Goal: Information Seeking & Learning: Learn about a topic

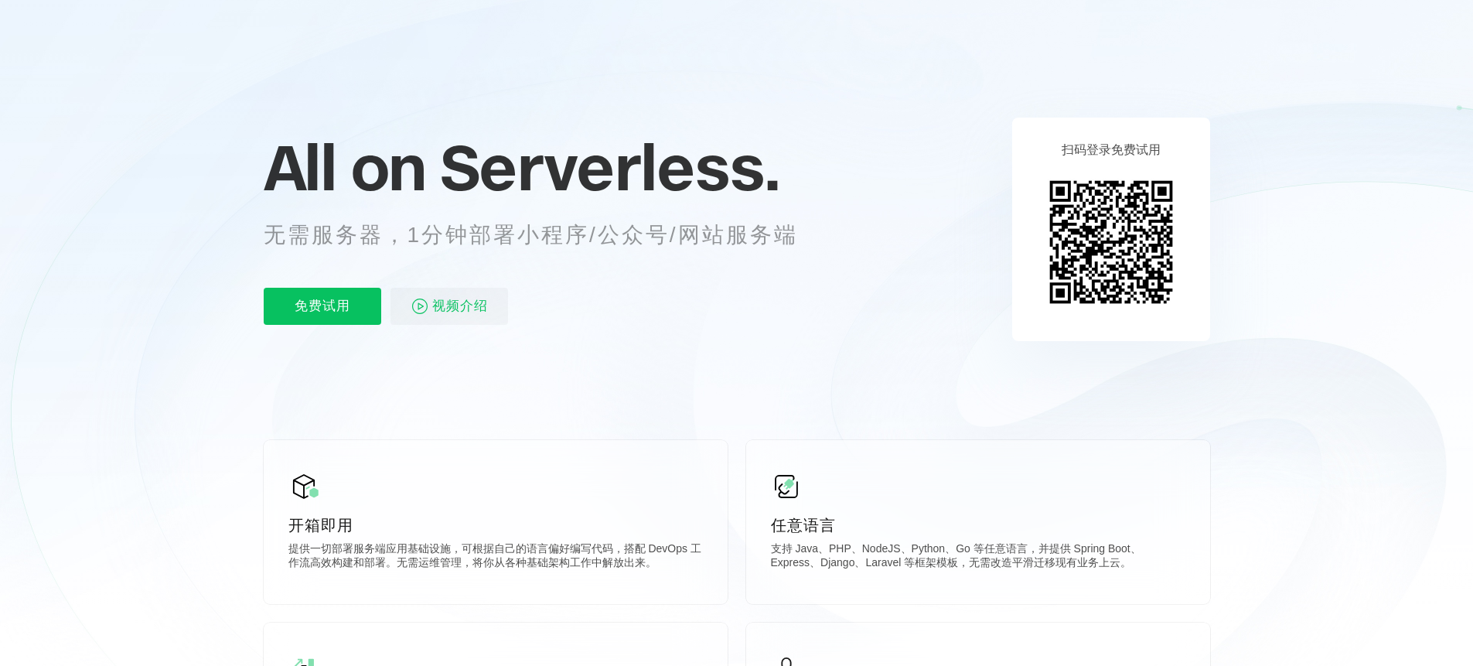
scroll to position [0, 2749]
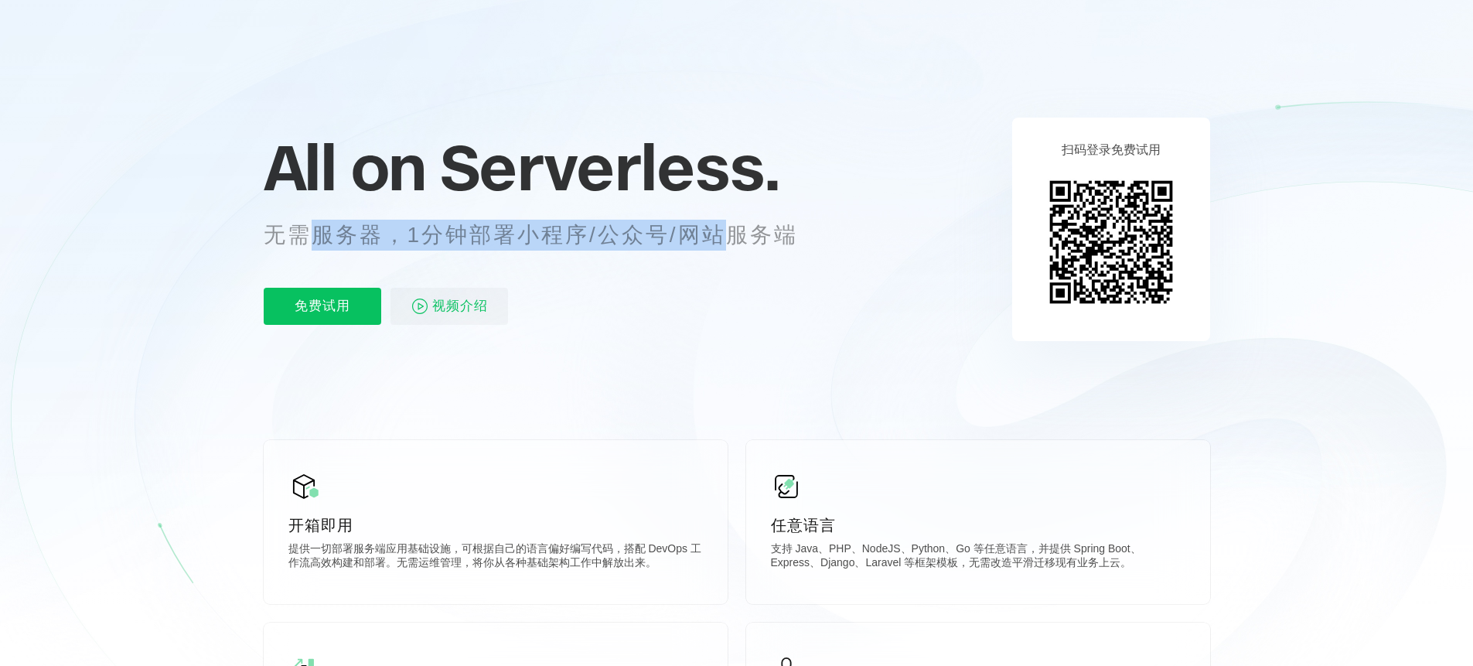
drag, startPoint x: 324, startPoint y: 237, endPoint x: 725, endPoint y: 234, distance: 401.3
click at [725, 234] on p "无需服务器，1分钟部署小程序/公众号/网站服务端" at bounding box center [545, 235] width 563 height 31
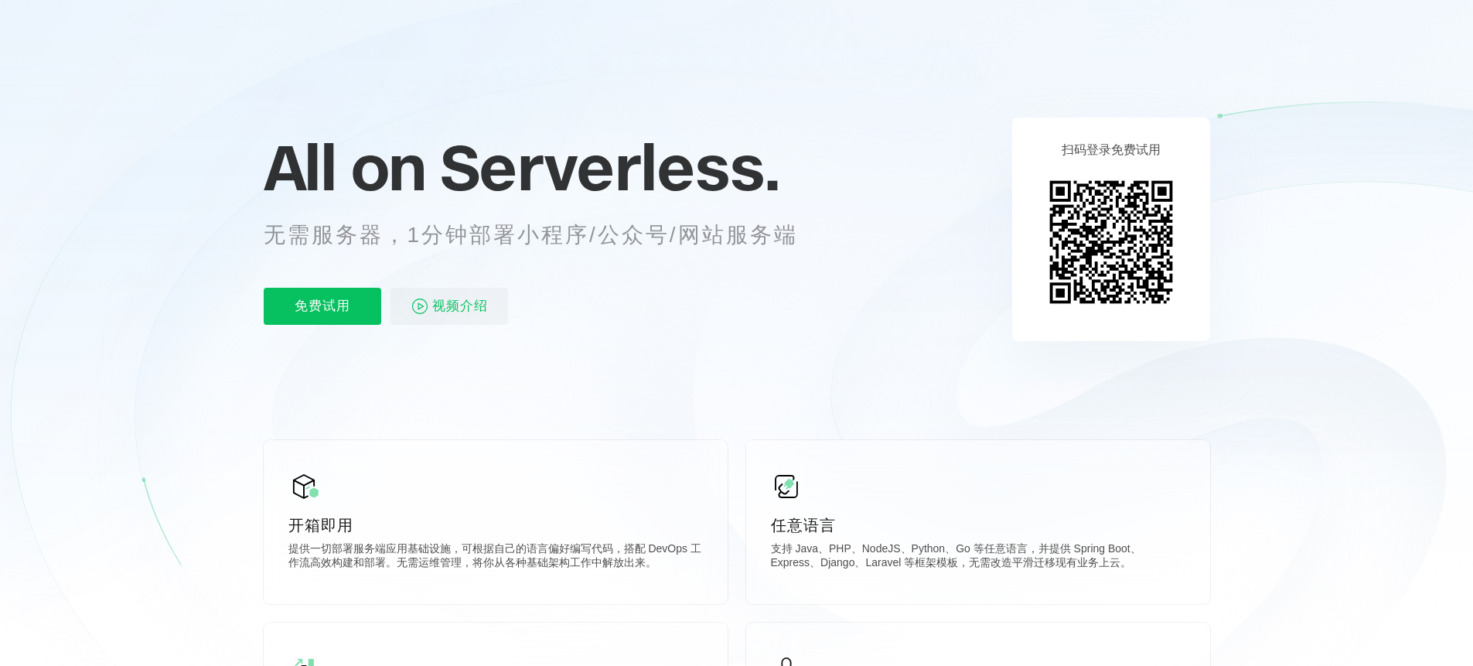
click at [673, 295] on div "免费试用 视频介绍" at bounding box center [550, 306] width 572 height 37
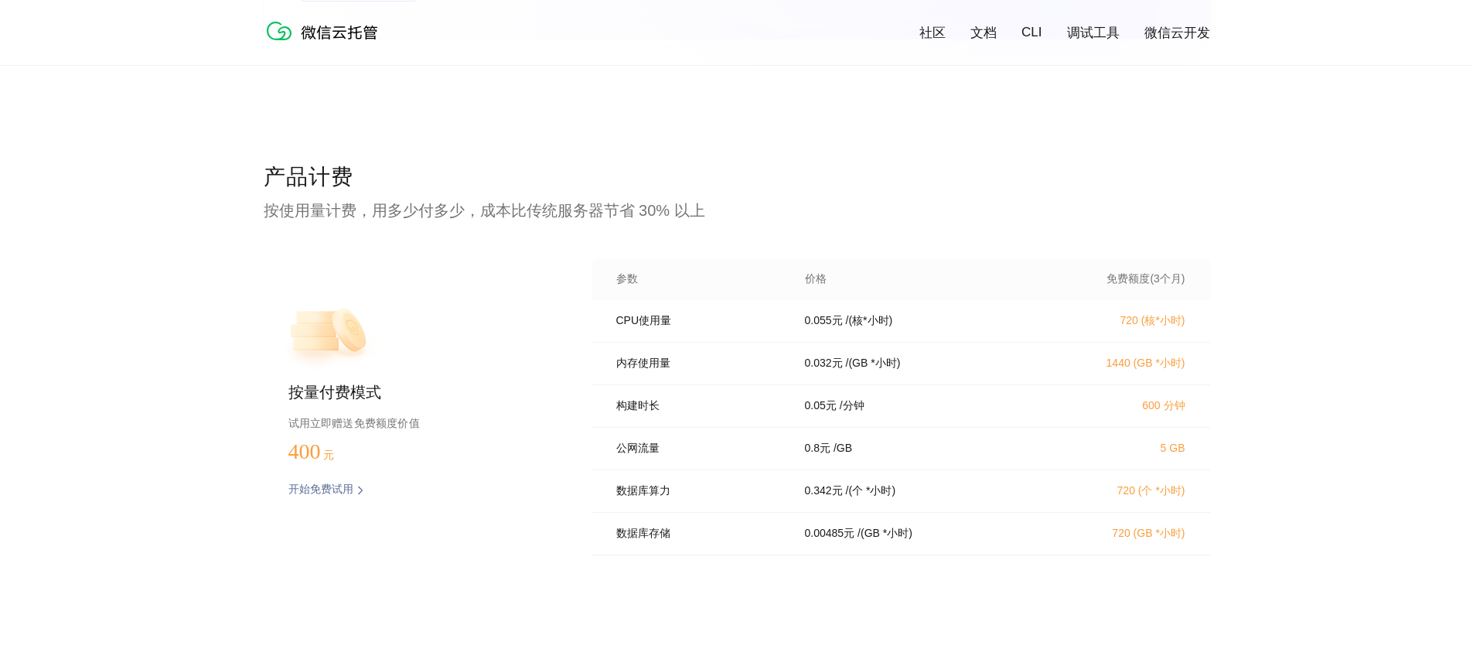
scroll to position [3056, 0]
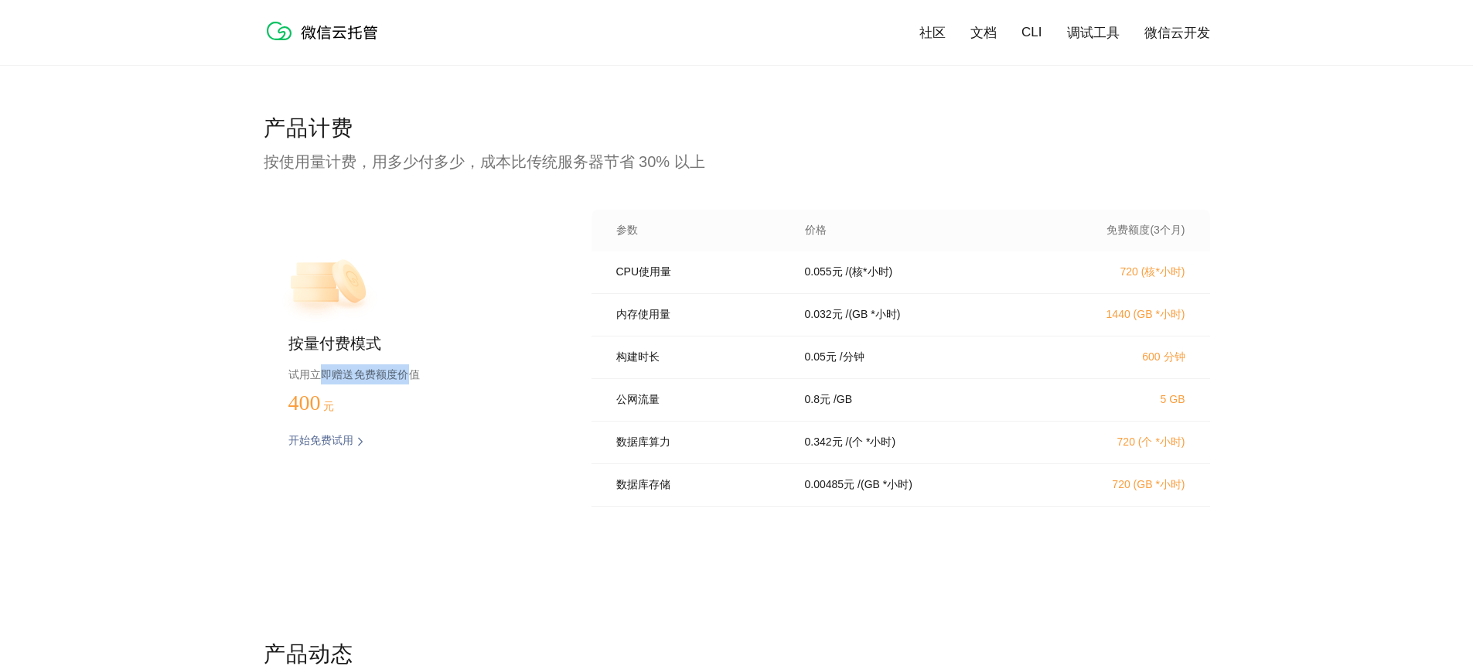
drag, startPoint x: 321, startPoint y: 374, endPoint x: 404, endPoint y: 377, distance: 82.8
click at [404, 377] on p "试用立即赠送免费额度价值" at bounding box center [415, 374] width 254 height 20
click at [508, 477] on div "按量付费模式 试用立即赠送免费额度价值 400 元 开始免费试用 预估费用" at bounding box center [403, 363] width 278 height 306
click at [689, 542] on div "产品计费 按使用量计费，用多少付多少，成本比传统服务器节省 30% 以上 按量付费模式 试用立即赠送免费额度价值 400 元 开始免费试用 预估费用 参数 价…" at bounding box center [737, 377] width 946 height 526
click at [698, 527] on div "产品计费 按使用量计费，用多少付多少，成本比传统服务器节省 30% 以上 按量付费模式 试用立即赠送免费额度价值 400 元 开始免费试用 预估费用 参数 价…" at bounding box center [737, 377] width 946 height 526
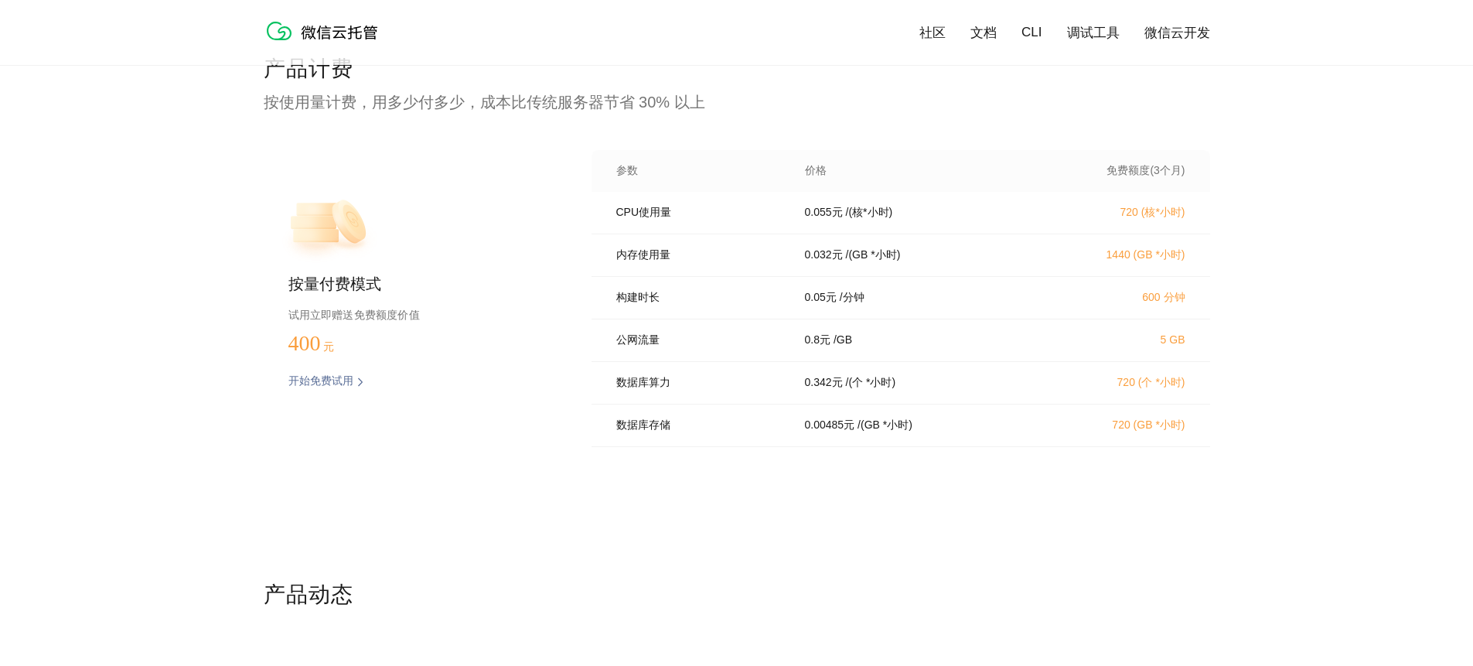
scroll to position [3118, 0]
click at [746, 493] on div "产品计费 按使用量计费，用多少付多少，成本比传统服务器节省 30% 以上 按量付费模式 试用立即赠送免费额度价值 400 元 开始免费试用 预估费用 参数 价…" at bounding box center [737, 316] width 946 height 526
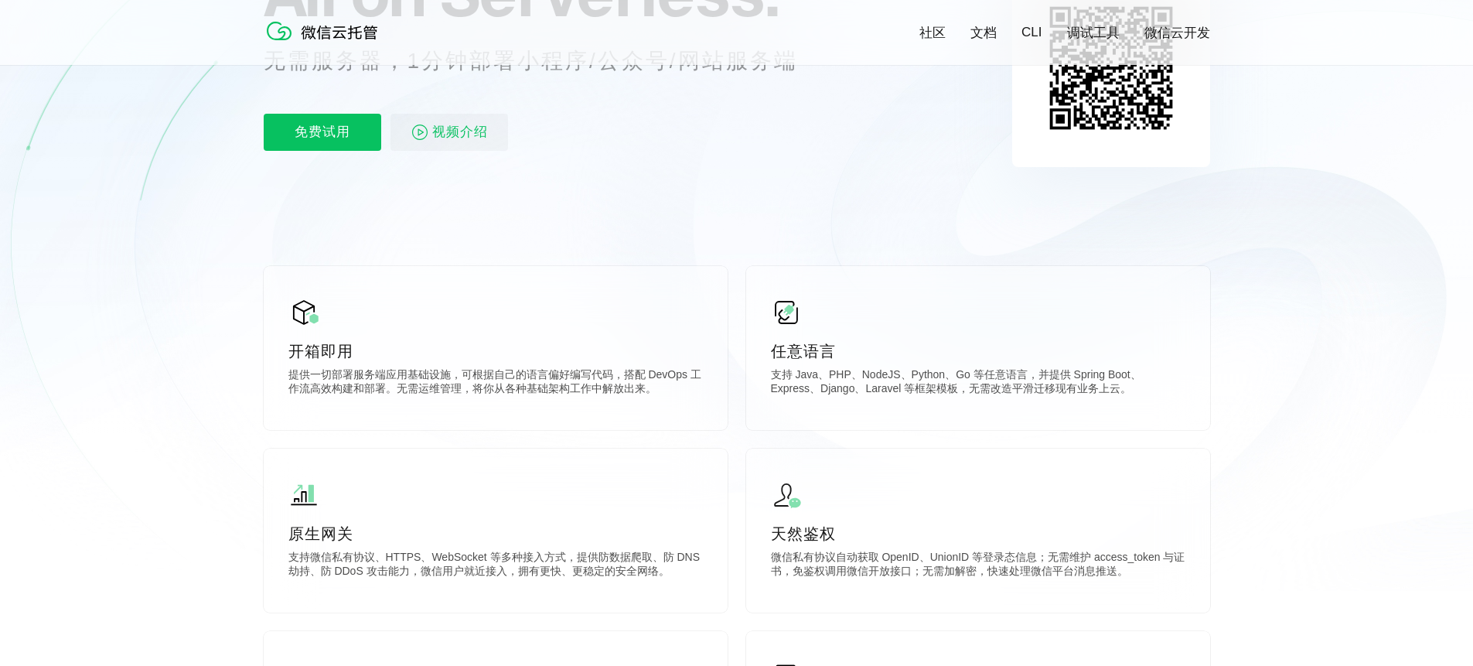
scroll to position [247, 0]
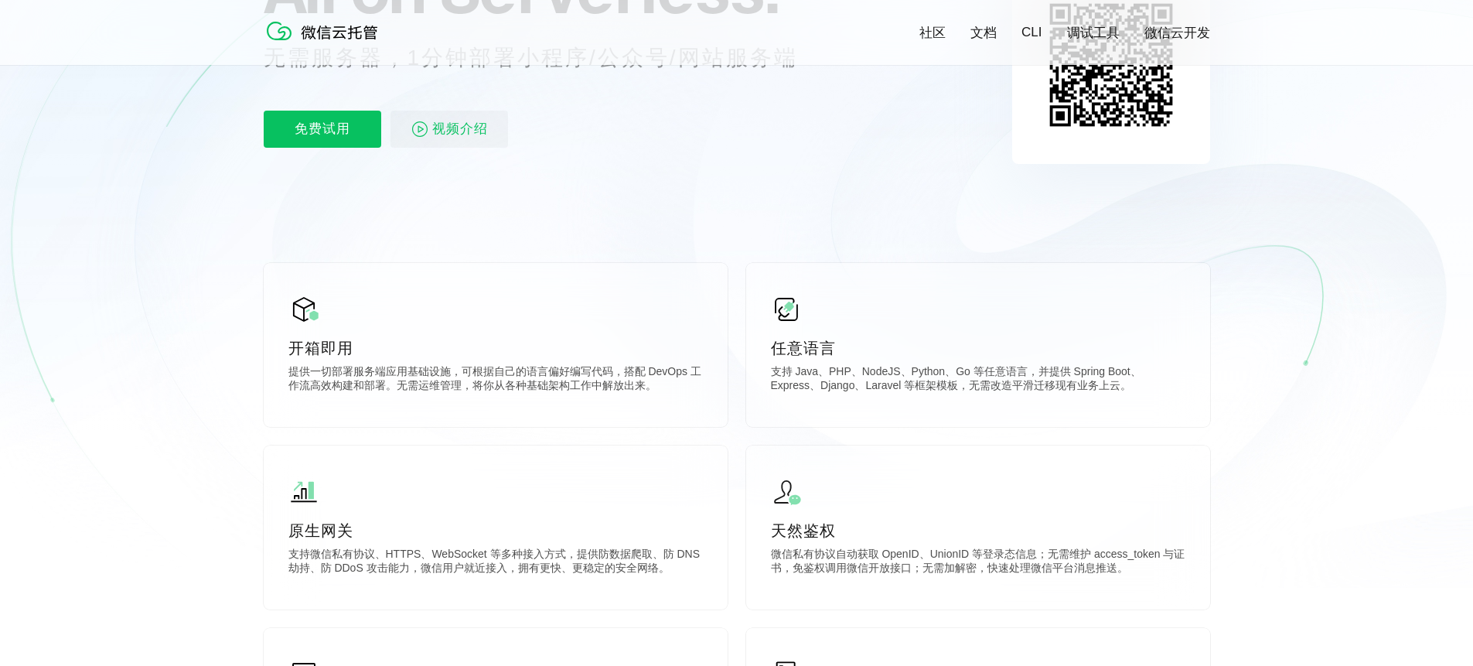
click at [736, 434] on icon at bounding box center [737, 170] width 1485 height 835
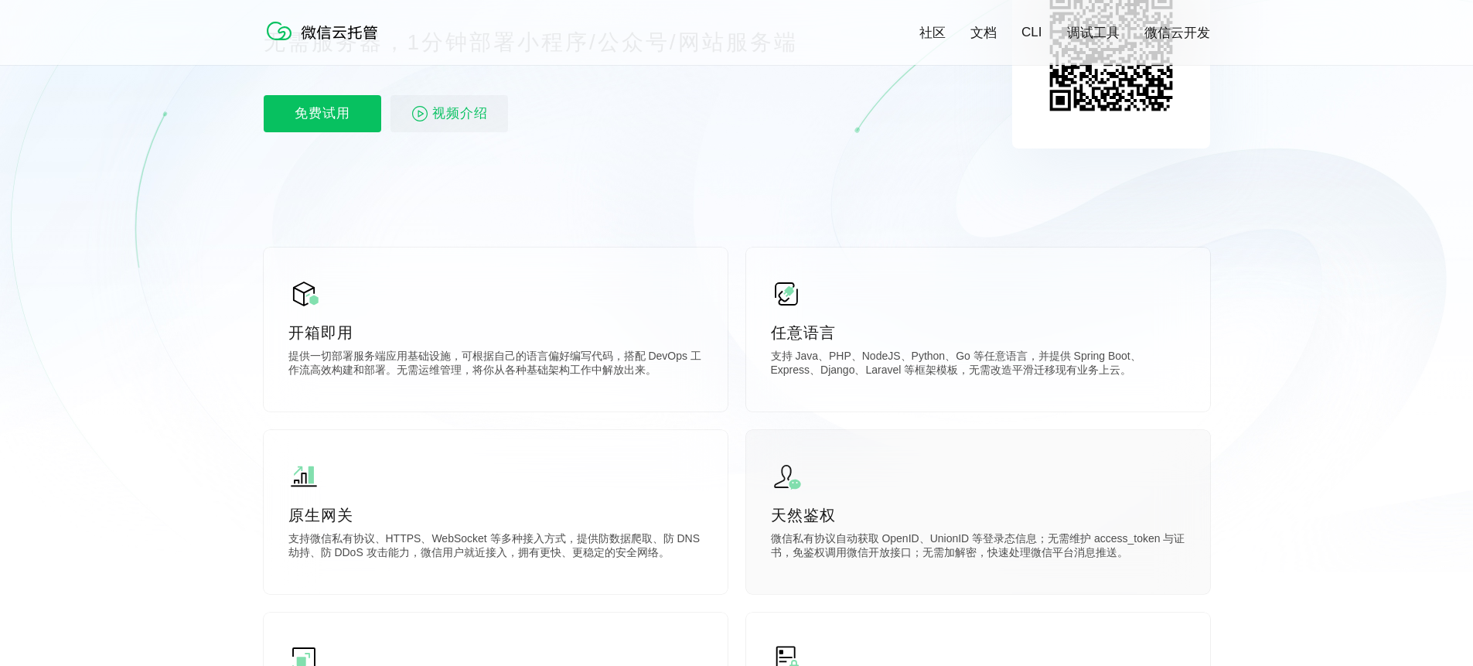
scroll to position [265, 0]
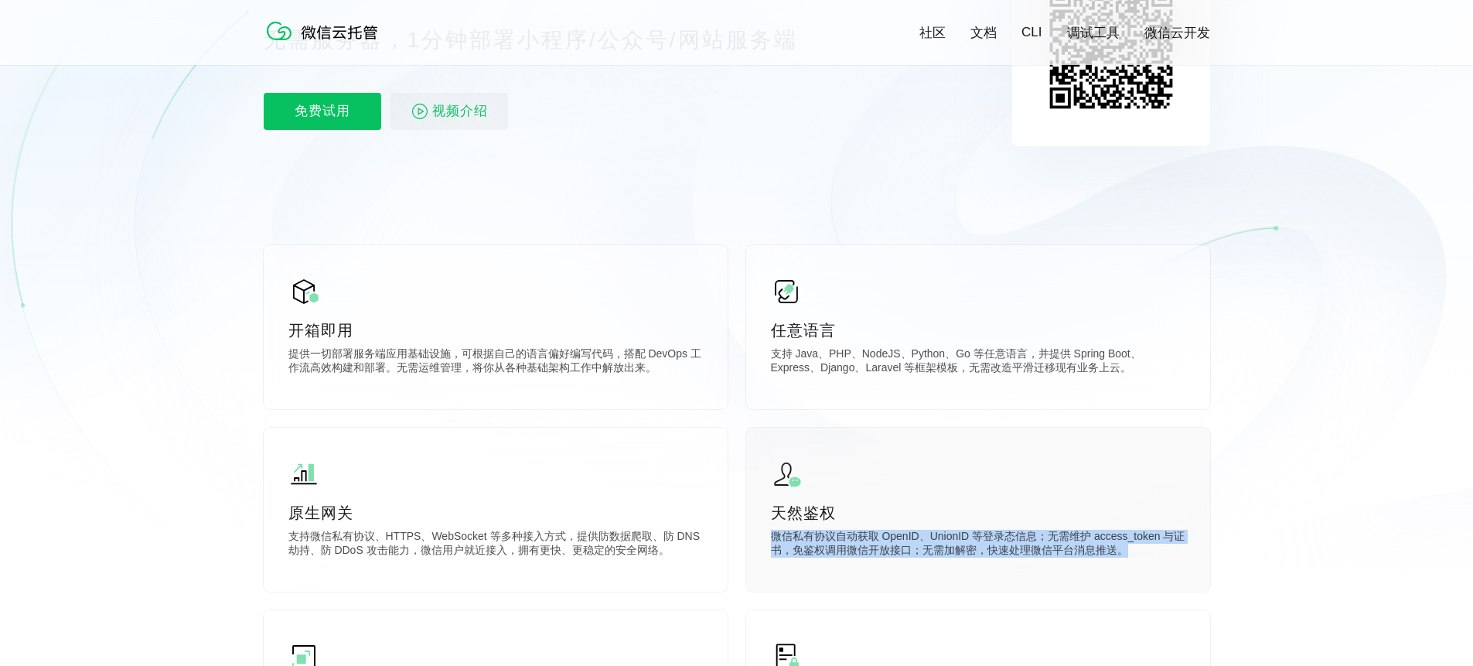
drag, startPoint x: 1157, startPoint y: 557, endPoint x: 759, endPoint y: 541, distance: 398.5
click at [759, 541] on div "天然鉴权 微信私有协议自动获取 OpenID、UnionID 等登录态信息；无需维护 access_token 与证书，免鉴权调用微信开放接口；无需加解密，快…" at bounding box center [978, 510] width 464 height 164
drag, startPoint x: 759, startPoint y: 537, endPoint x: 1151, endPoint y: 555, distance: 393.2
click at [1151, 555] on div "天然鉴权 微信私有协议自动获取 OpenID、UnionID 等登录态信息；无需维护 access_token 与证书，免鉴权调用微信开放接口；无需加解密，快…" at bounding box center [978, 510] width 464 height 164
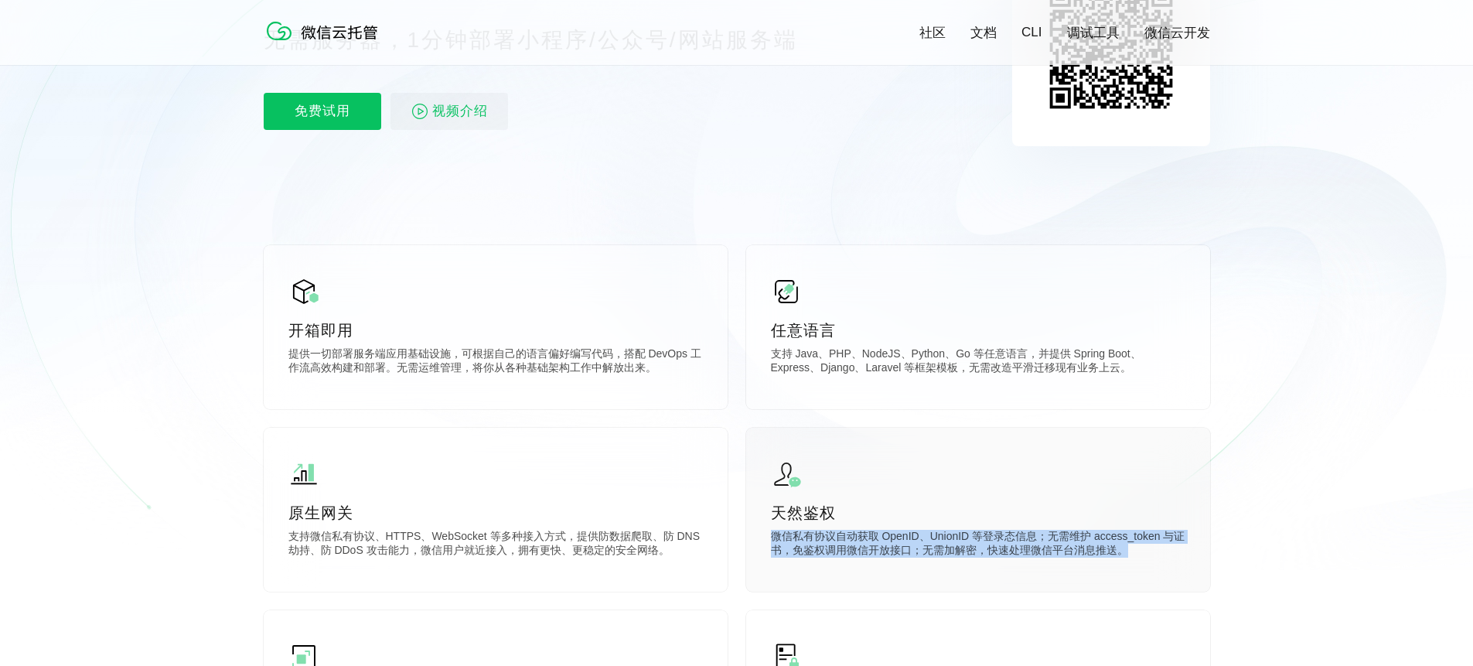
click at [1151, 555] on p "微信私有协议自动获取 OpenID、UnionID 等登录态信息；无需维护 access_token 与证书，免鉴权调用微信开放接口；无需加解密，快速处理微信…" at bounding box center [978, 545] width 414 height 31
drag, startPoint x: 1159, startPoint y: 557, endPoint x: 757, endPoint y: 537, distance: 402.5
click at [757, 537] on div "天然鉴权 微信私有协议自动获取 OpenID、UnionID 等登录态信息；无需维护 access_token 与证书，免鉴权调用微信开放接口；无需加解密，快…" at bounding box center [978, 510] width 464 height 164
click at [771, 573] on div "天然鉴权 微信私有协议自动获取 OpenID、UnionID 等登录态信息；无需维护 access_token 与证书，免鉴权调用微信开放接口；无需加解密，快…" at bounding box center [978, 510] width 464 height 164
drag, startPoint x: 762, startPoint y: 530, endPoint x: 1175, endPoint y: 549, distance: 414.1
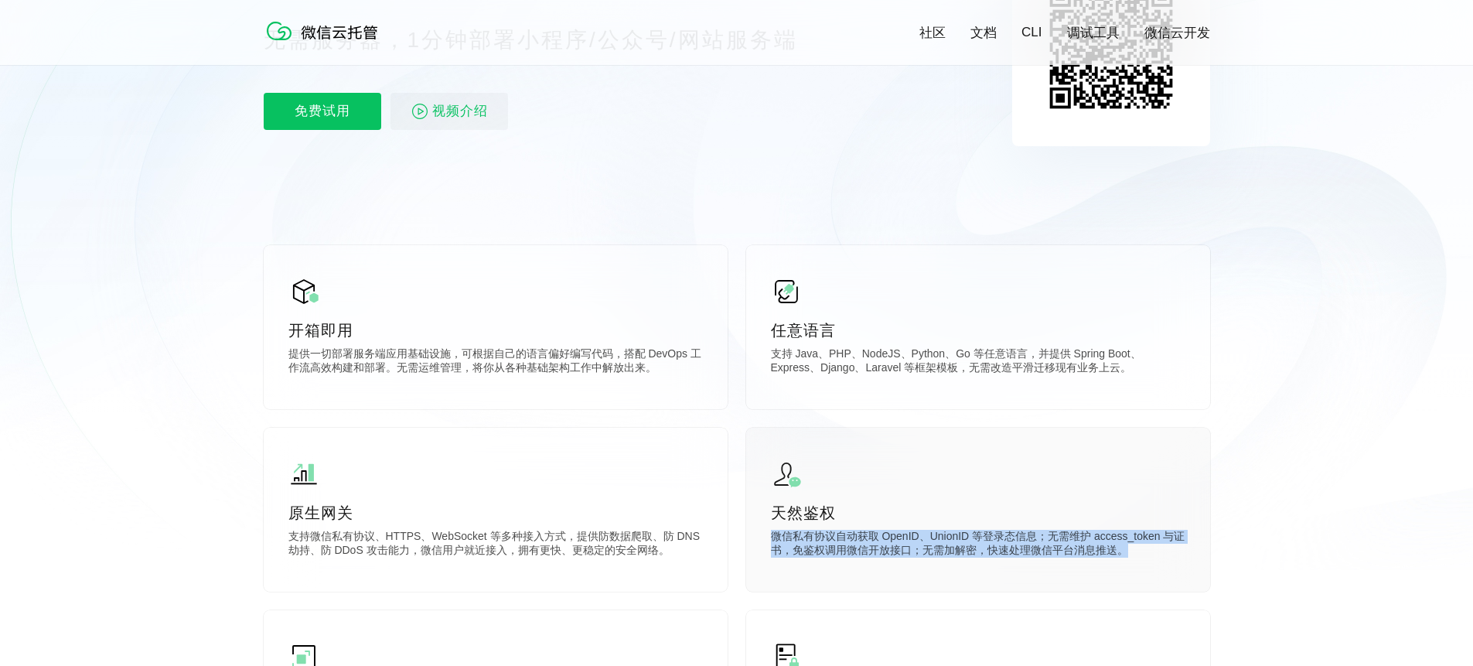
click at [1175, 549] on div "天然鉴权 微信私有协议自动获取 OpenID、UnionID 等登录态信息；无需维护 access_token 与证书，免鉴权调用微信开放接口；无需加解密，快…" at bounding box center [978, 510] width 464 height 164
click at [1152, 564] on div "天然鉴权 微信私有协议自动获取 OpenID、UnionID 等登录态信息；无需维护 access_token 与证书，免鉴权调用微信开放接口；无需加解密，快…" at bounding box center [978, 510] width 464 height 164
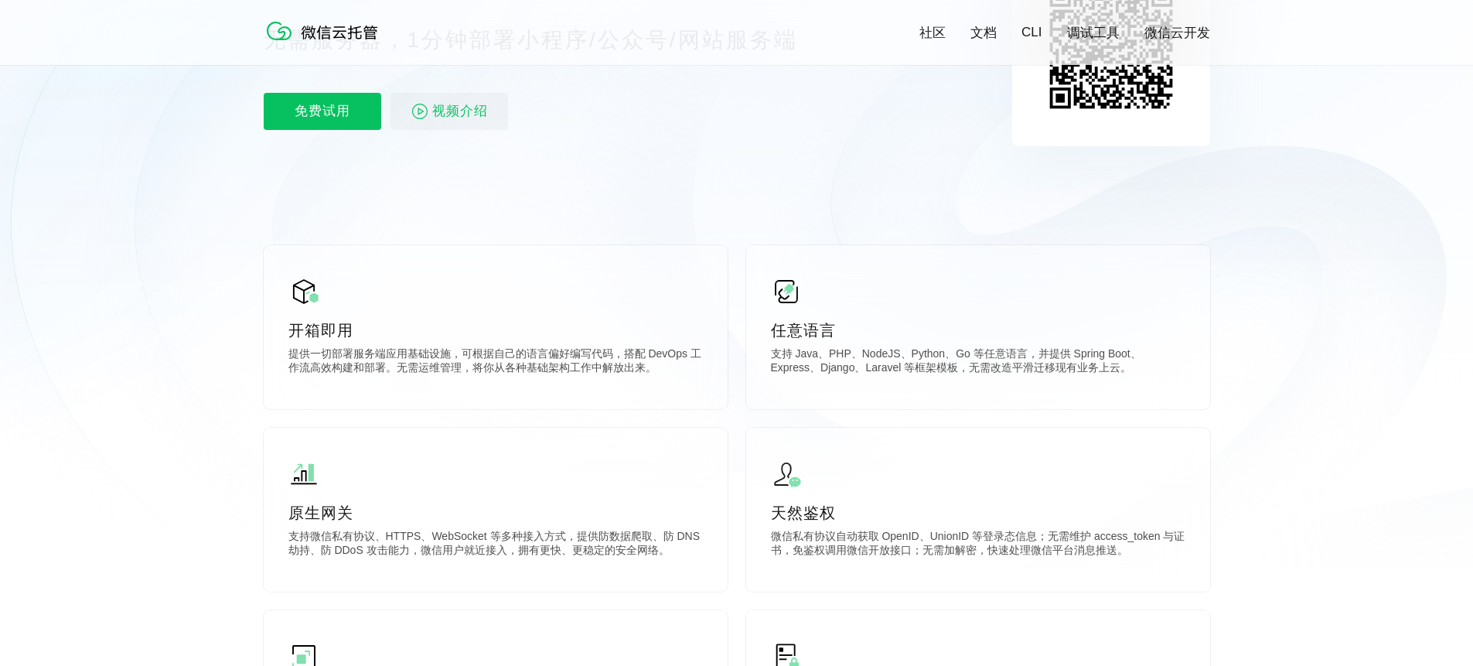
click at [1222, 560] on icon at bounding box center [737, 152] width 1485 height 835
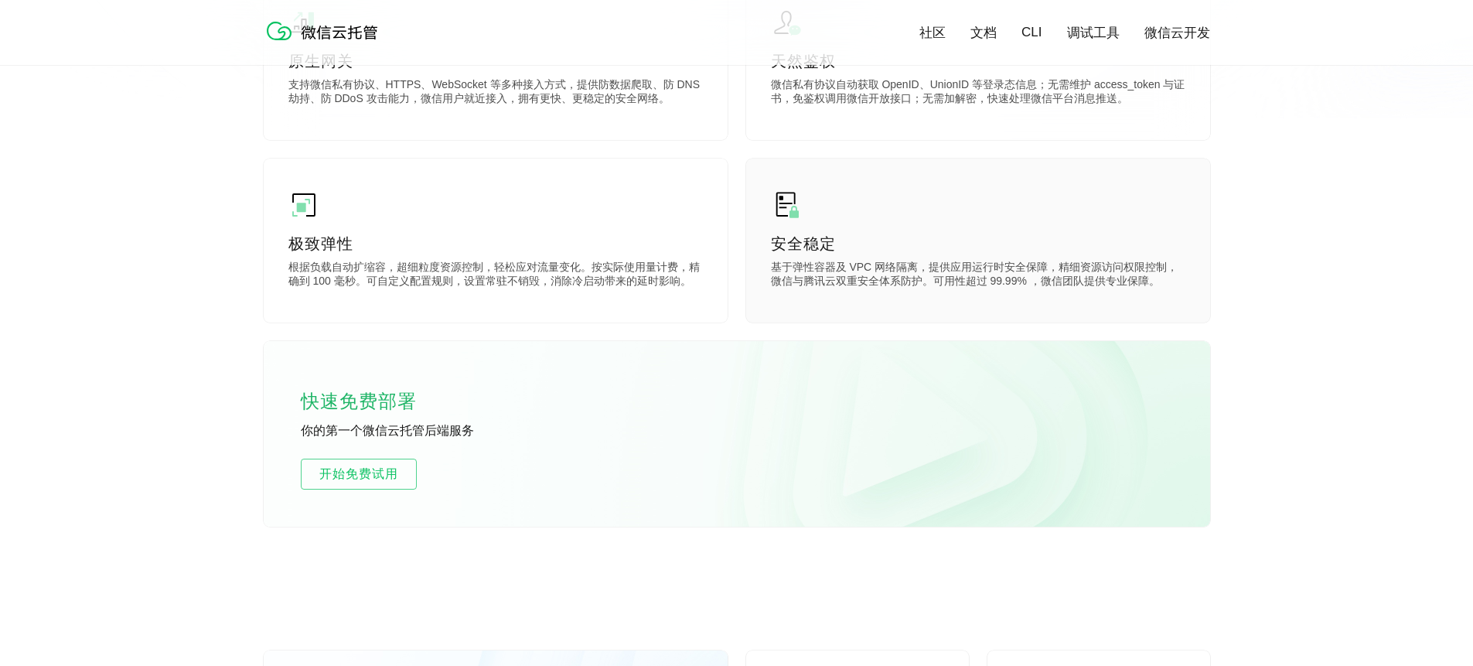
scroll to position [564, 0]
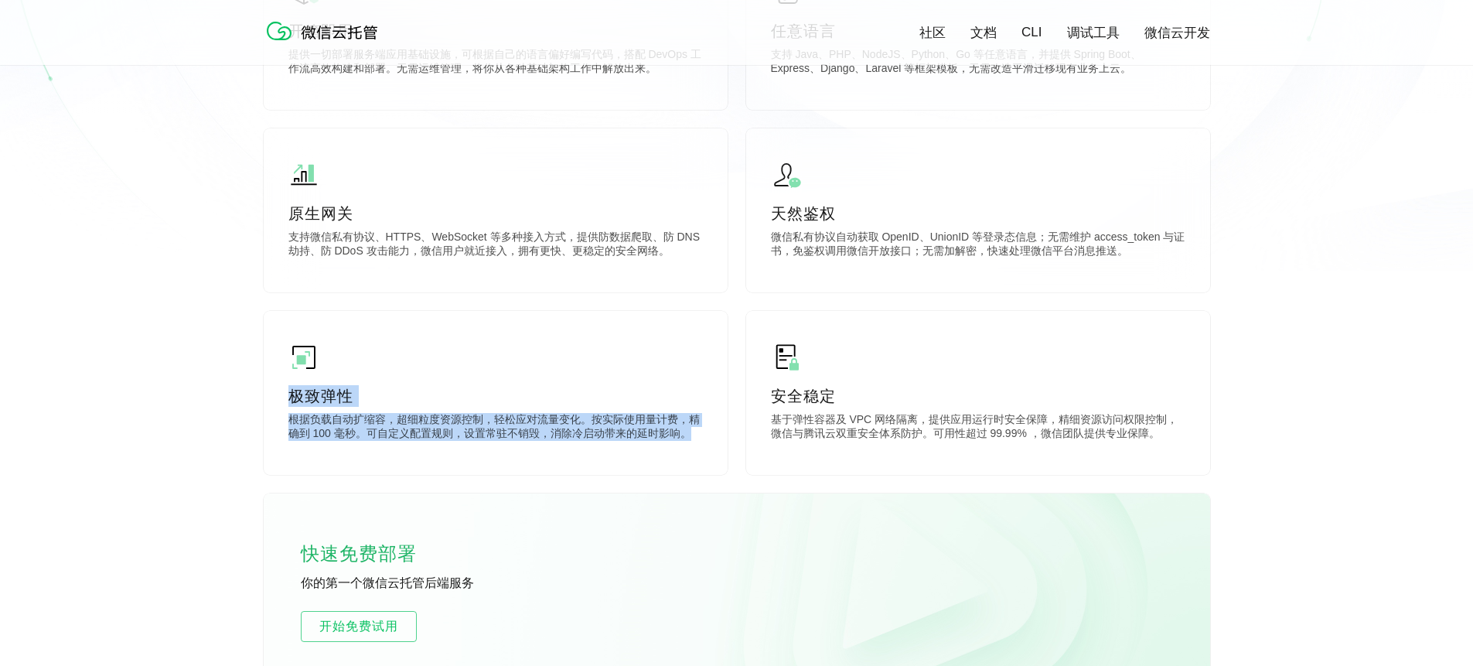
drag, startPoint x: 283, startPoint y: 446, endPoint x: 261, endPoint y: 384, distance: 65.8
click at [261, 384] on div "社区 文档 CLI 调试工具 微信云开发 All on Serverless. 无需服务器，1分钟部署小程序/公众号/网站服务端 免费试用 视频介绍 扫码登录…" at bounding box center [736, 119] width 1473 height 1367
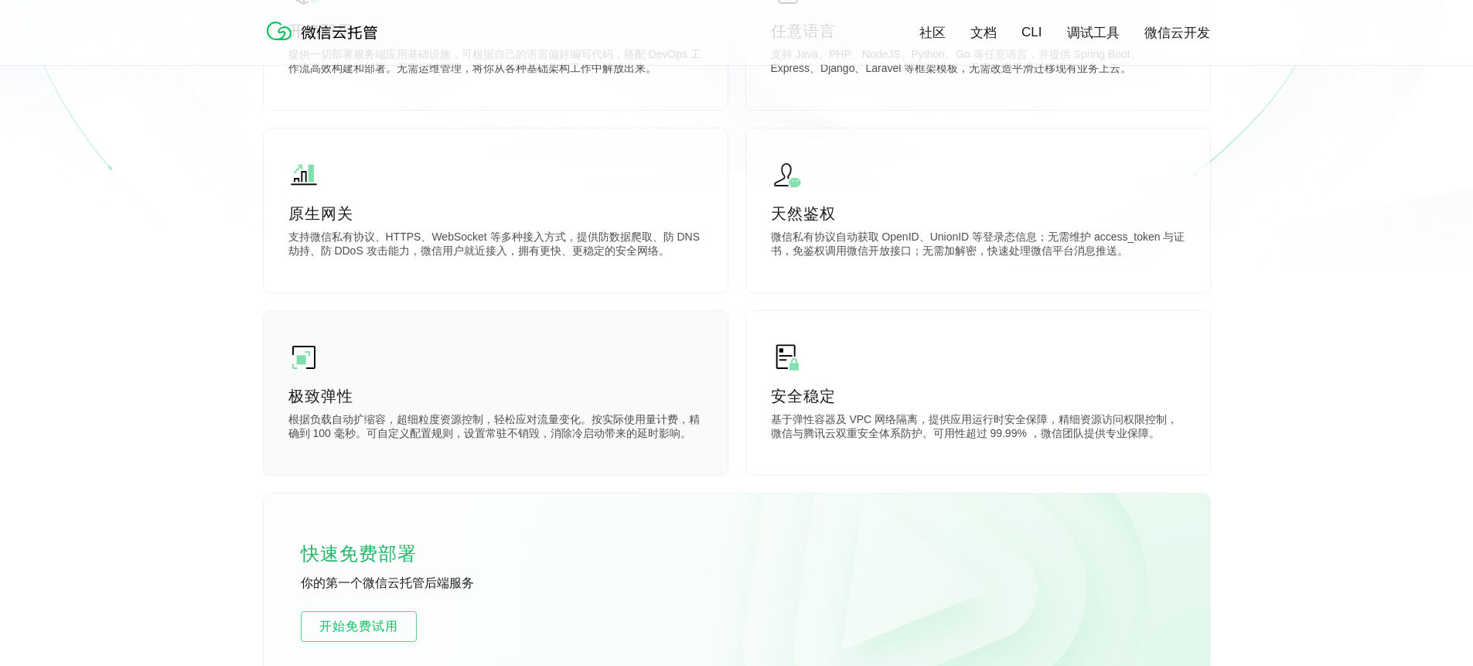
click at [556, 462] on div "极致弹性 根据负载自动扩缩容，超细粒度资源控制，轻松应对流量变化。按实际使用量计费，精确到 100 毫秒。可自定义配置规则，设置常驻不销毁，消除冷启动带来的延…" at bounding box center [496, 393] width 464 height 164
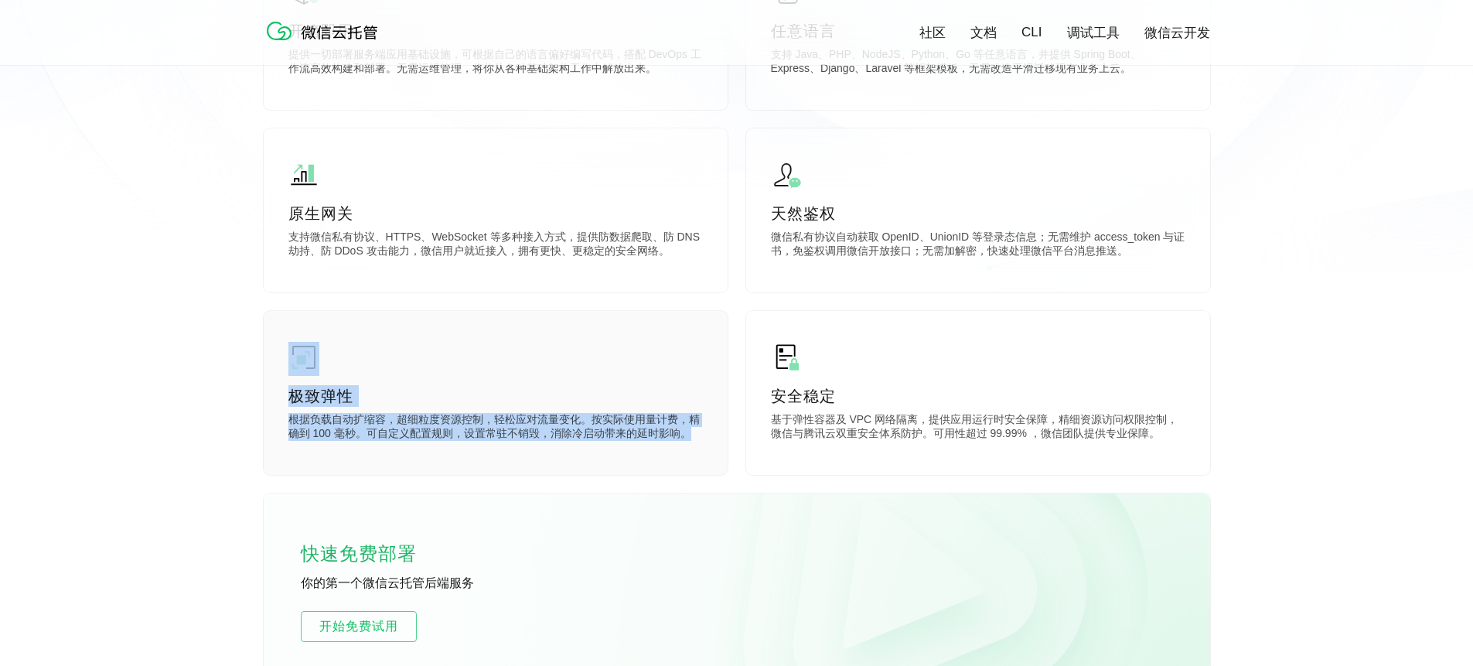
drag, startPoint x: 704, startPoint y: 445, endPoint x: 274, endPoint y: 378, distance: 435.9
click at [274, 378] on div "极致弹性 根据负载自动扩缩容，超细粒度资源控制，轻松应对流量变化。按实际使用量计费，精确到 100 毫秒。可自定义配置规则，设置常驻不销毁，消除冷启动带来的延…" at bounding box center [496, 393] width 464 height 164
click at [487, 470] on div "极致弹性 根据负载自动扩缩容，超细粒度资源控制，轻松应对流量变化。按实际使用量计费，精确到 100 毫秒。可自定义配置规则，设置常驻不销毁，消除冷启动带来的延…" at bounding box center [496, 393] width 464 height 164
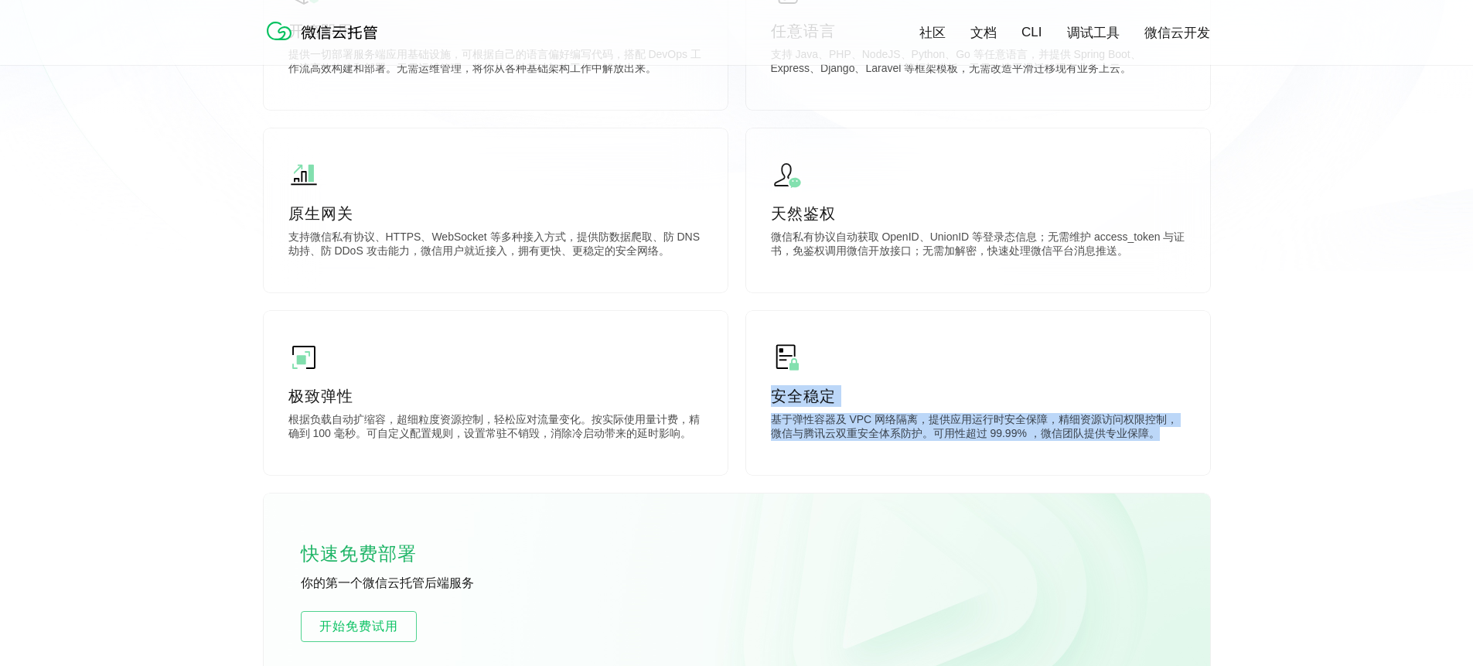
drag, startPoint x: 1173, startPoint y: 436, endPoint x: 743, endPoint y: 394, distance: 431.9
click at [743, 394] on div "开箱即用 提供一切部署服务端应用基础设施，可根据自己的语言偏好编写代码，搭配 DevOps 工作流高效构建和部署。无需运维管理，将你从各种基础架构工作中解放出…" at bounding box center [737, 312] width 946 height 733
click at [806, 463] on div "安全稳定 基于弹性容器及 VPC 网络隔离，提供应用运行时安全保障，精细资源访问权限控制，微信与腾讯云双重安全体系防护。可用性超过 99.99% ，微信团队提…" at bounding box center [978, 393] width 464 height 164
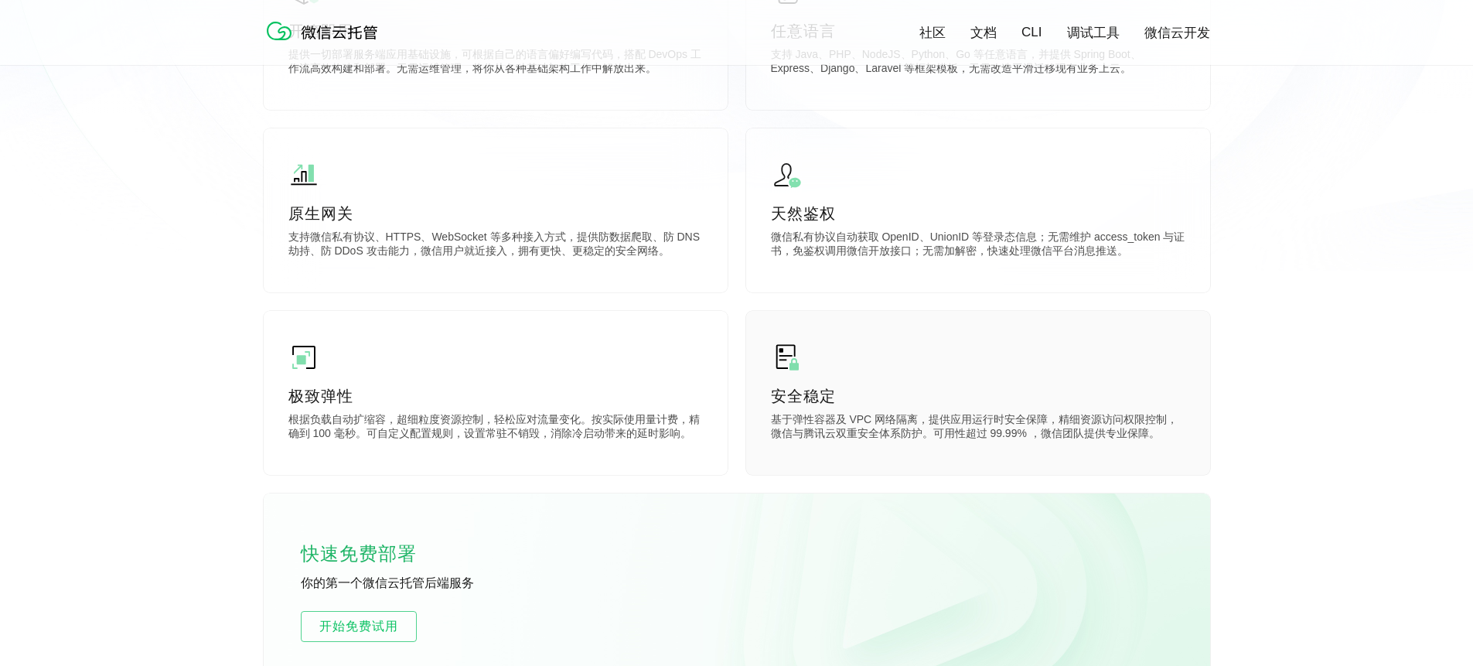
click at [1186, 448] on div "安全稳定 基于弹性容器及 VPC 网络隔离，提供应用运行时安全保障，精细资源访问权限控制，微信与腾讯云双重安全体系防护。可用性超过 99.99% ，微信团队提…" at bounding box center [978, 393] width 464 height 164
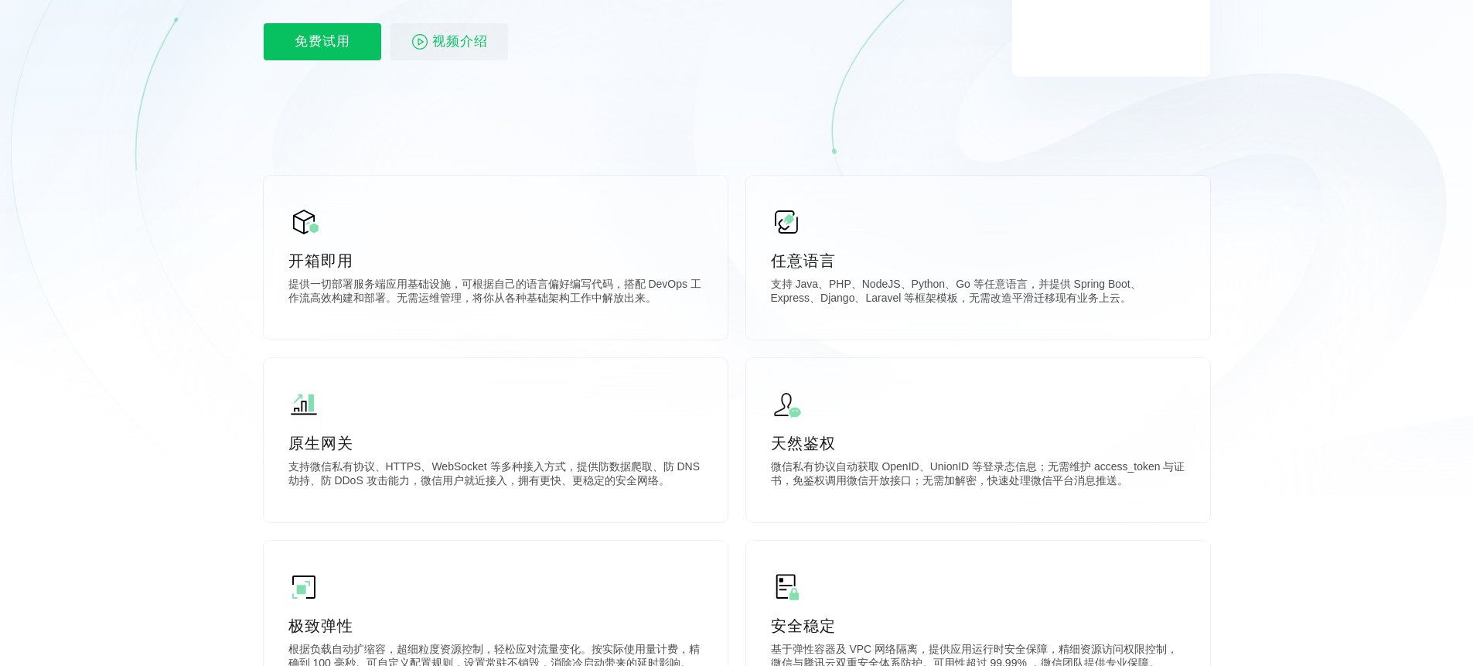
scroll to position [0, 0]
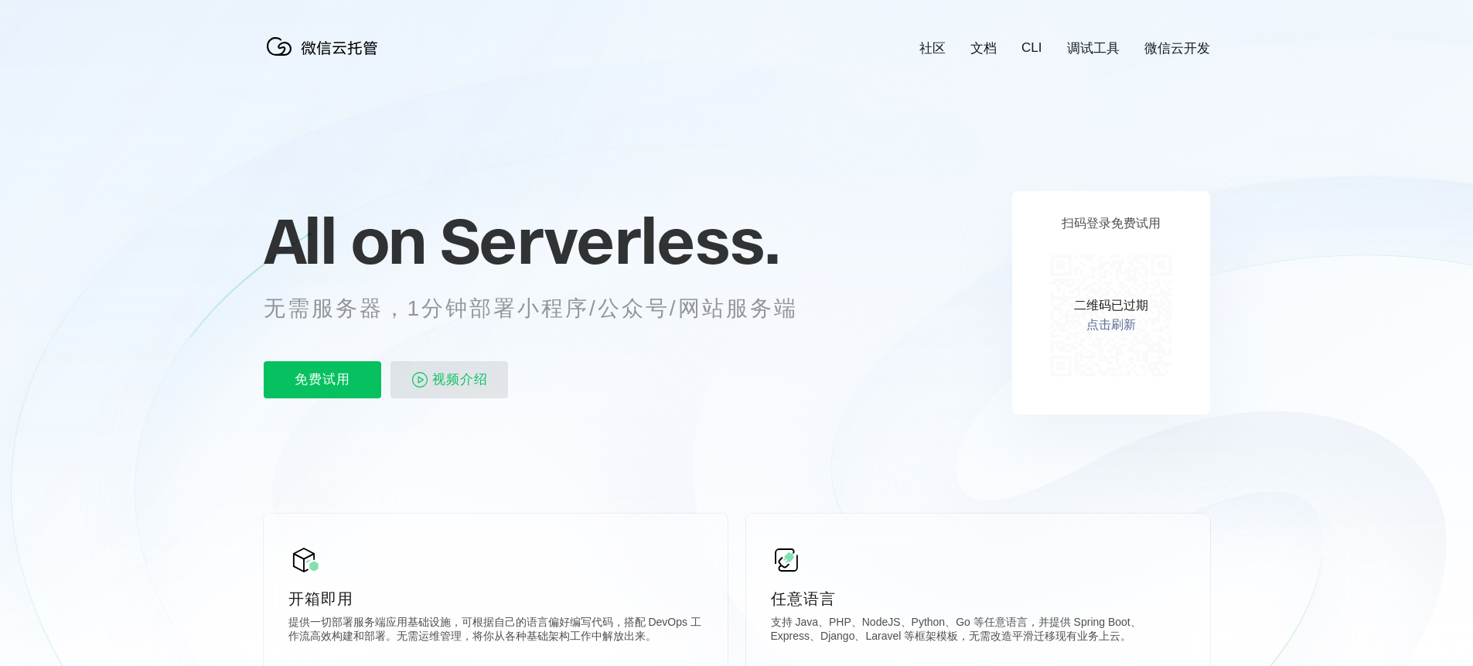
click at [471, 378] on span "视频介绍" at bounding box center [460, 379] width 56 height 37
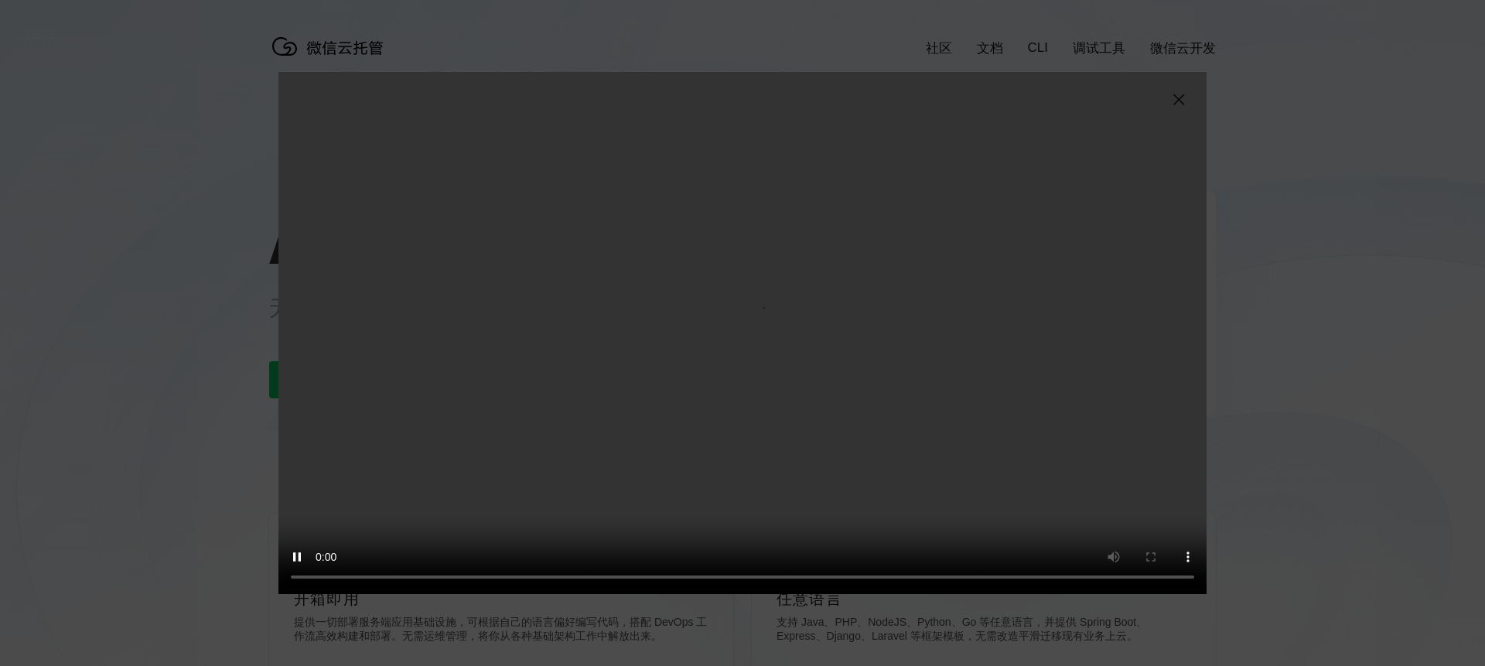
click at [1176, 100] on img at bounding box center [1178, 99] width 19 height 19
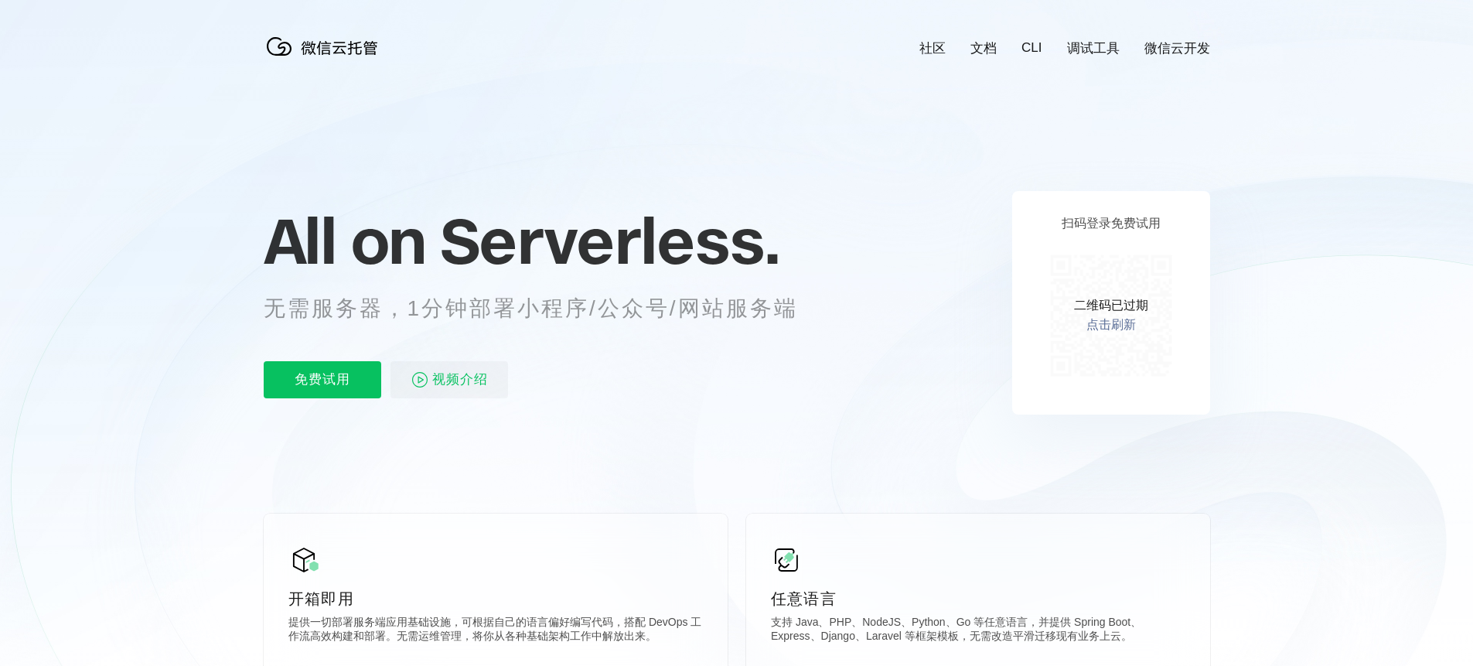
click at [984, 371] on icon at bounding box center [737, 417] width 1485 height 835
